Goal: Information Seeking & Learning: Learn about a topic

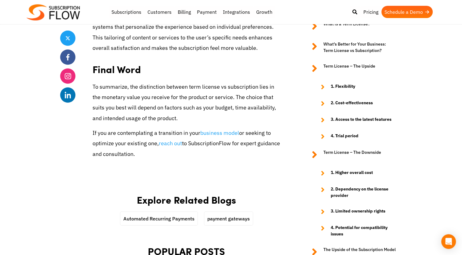
scroll to position [1662, 0]
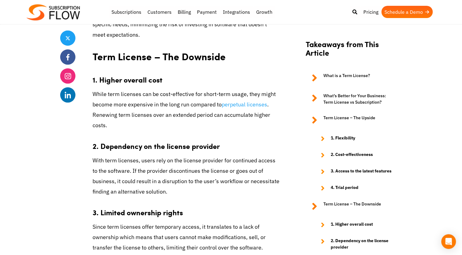
scroll to position [1195, 0]
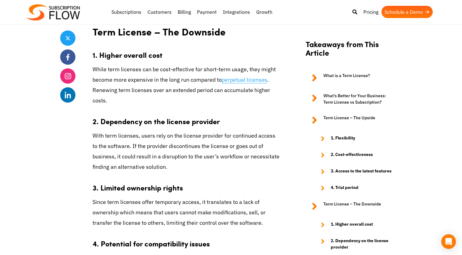
click at [244, 76] on link "perpetual licenses" at bounding box center [244, 79] width 45 height 7
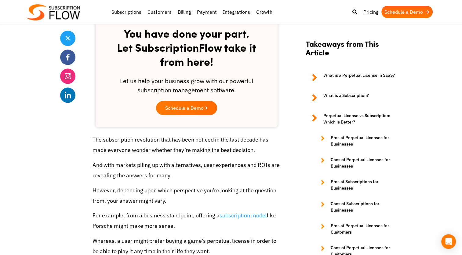
scroll to position [659, 0]
